Goal: Transaction & Acquisition: Book appointment/travel/reservation

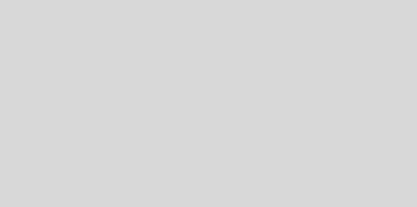
select select "pt"
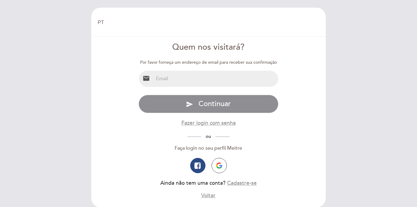
click at [229, 76] on input "email" at bounding box center [216, 79] width 125 height 16
click at [189, 77] on input "[DOMAIN_NAME][EMAIL_ADDRESS][DOMAIN_NAME]" at bounding box center [216, 79] width 125 height 16
click at [182, 77] on input "[EMAIL_ADDRESS][DOMAIN_NAME]" at bounding box center [216, 79] width 125 height 16
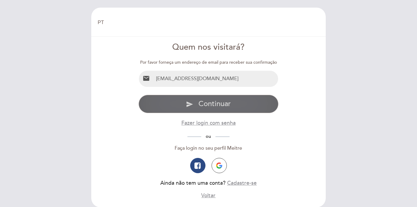
type input "[EMAIL_ADDRESS][DOMAIN_NAME]"
click at [202, 98] on button "send Continuar" at bounding box center [209, 104] width 140 height 18
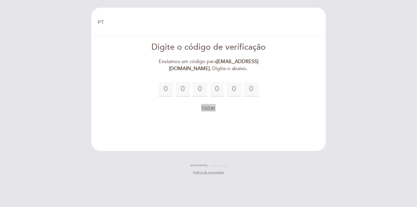
click at [210, 110] on button "Voltar" at bounding box center [208, 108] width 14 height 8
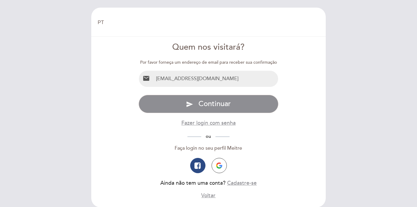
click at [199, 77] on input "[EMAIL_ADDRESS][DOMAIN_NAME]" at bounding box center [216, 79] width 125 height 16
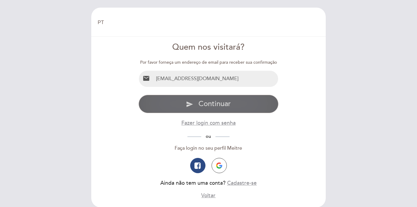
type input "[EMAIL_ADDRESS][DOMAIN_NAME]"
click at [213, 111] on button "send Continuar" at bounding box center [209, 104] width 140 height 18
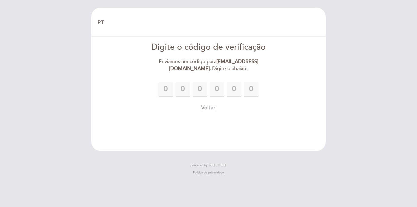
type input "8"
type input "6"
type input "9"
type input "5"
type input "6"
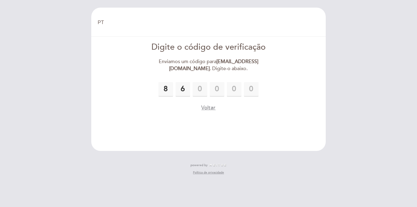
type input "9"
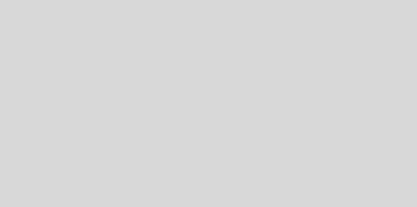
select select "pt"
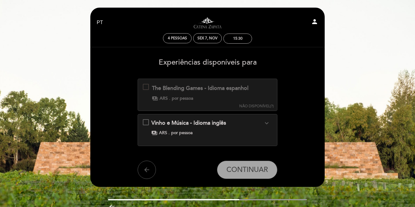
click at [147, 122] on div "Vinho e Música - Idioma inglês expand_more Venha descobrir um universo de sensa…" at bounding box center [208, 127] width 130 height 17
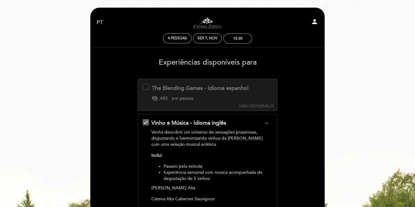
scroll to position [181, 0]
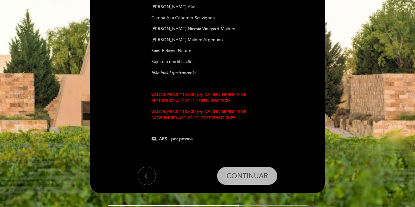
click at [252, 177] on span "CONTINUAR" at bounding box center [248, 176] width 42 height 9
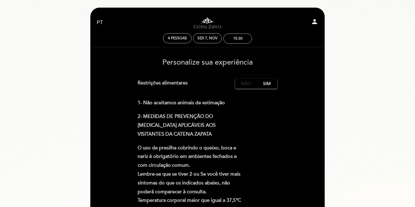
click at [248, 83] on label "Não" at bounding box center [245, 84] width 21 height 10
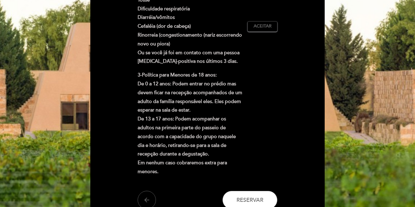
scroll to position [235, 0]
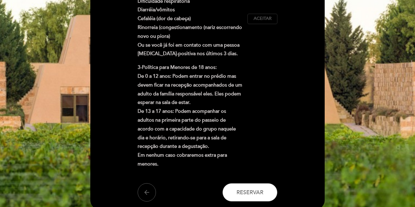
click at [267, 21] on span "Aceitar" at bounding box center [263, 19] width 18 height 6
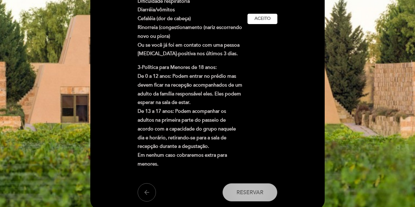
click at [249, 192] on span "Reservar" at bounding box center [250, 192] width 27 height 7
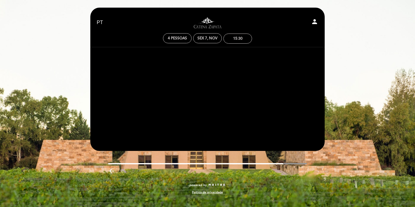
scroll to position [0, 0]
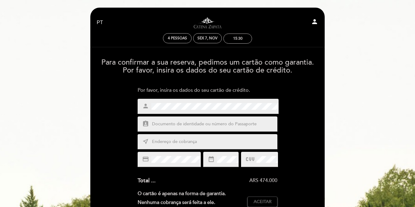
click at [239, 125] on input "text" at bounding box center [214, 124] width 127 height 7
click at [245, 147] on div "near_me" at bounding box center [208, 141] width 140 height 15
click at [240, 141] on input "text" at bounding box center [214, 142] width 127 height 7
type input "Rua Do Canto, 51"
click at [164, 163] on div "credit_card" at bounding box center [169, 159] width 63 height 15
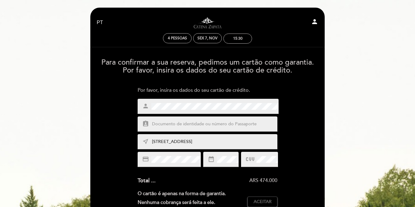
click at [164, 162] on div "credit_card" at bounding box center [169, 159] width 63 height 15
type input "5162928689016918"
click at [260, 200] on span "Aceitar" at bounding box center [263, 202] width 18 height 6
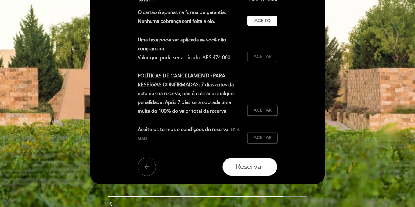
click at [253, 59] on button "Aceitar Aceito" at bounding box center [263, 57] width 30 height 10
click at [260, 107] on button "Aceitar Aceito" at bounding box center [263, 110] width 30 height 10
click at [267, 137] on span "Aceitar" at bounding box center [263, 138] width 18 height 6
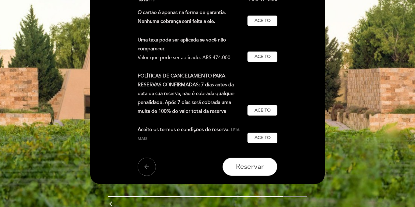
scroll to position [0, 0]
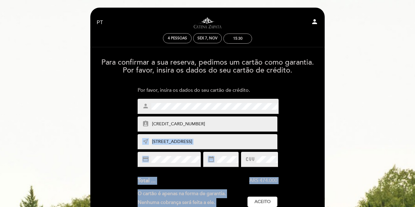
drag, startPoint x: 413, startPoint y: 118, endPoint x: 417, endPoint y: 120, distance: 4.7
click at [415, 120] on html "EN ES PT Visitas y degustaciones en La Pirámide person 4 pessoas Sex 7, nov 15:…" at bounding box center [207, 207] width 415 height 415
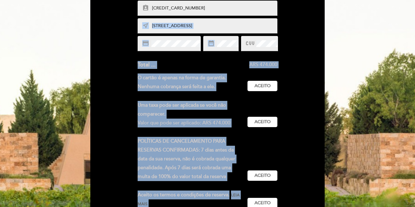
scroll to position [108, 0]
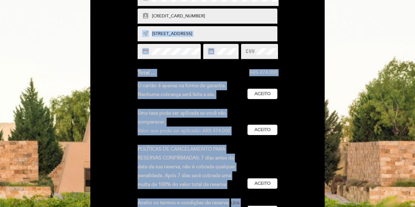
click at [267, 55] on div at bounding box center [259, 51] width 37 height 15
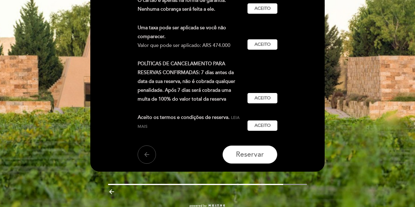
scroll to position [208, 0]
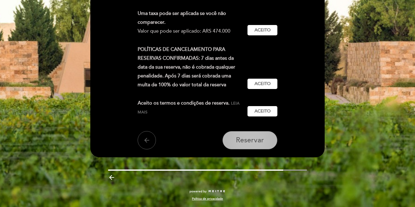
click at [256, 145] on span "Reservar" at bounding box center [250, 140] width 28 height 9
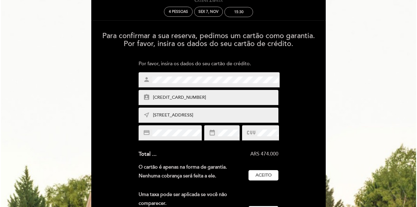
scroll to position [0, 0]
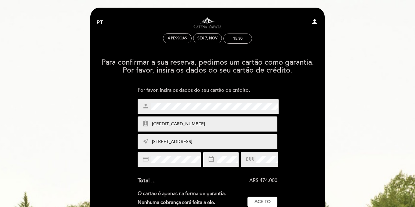
click at [315, 19] on icon "person" at bounding box center [314, 21] width 7 height 7
select select "pt"
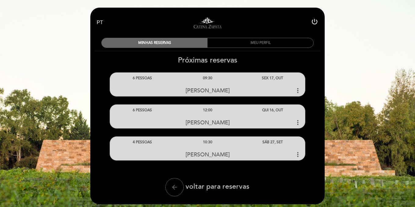
click at [312, 21] on icon "power_settings_new" at bounding box center [314, 21] width 7 height 7
select select "pt"
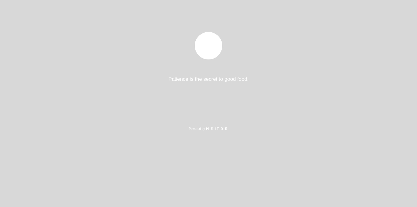
select select "pt"
